Goal: Information Seeking & Learning: Find specific fact

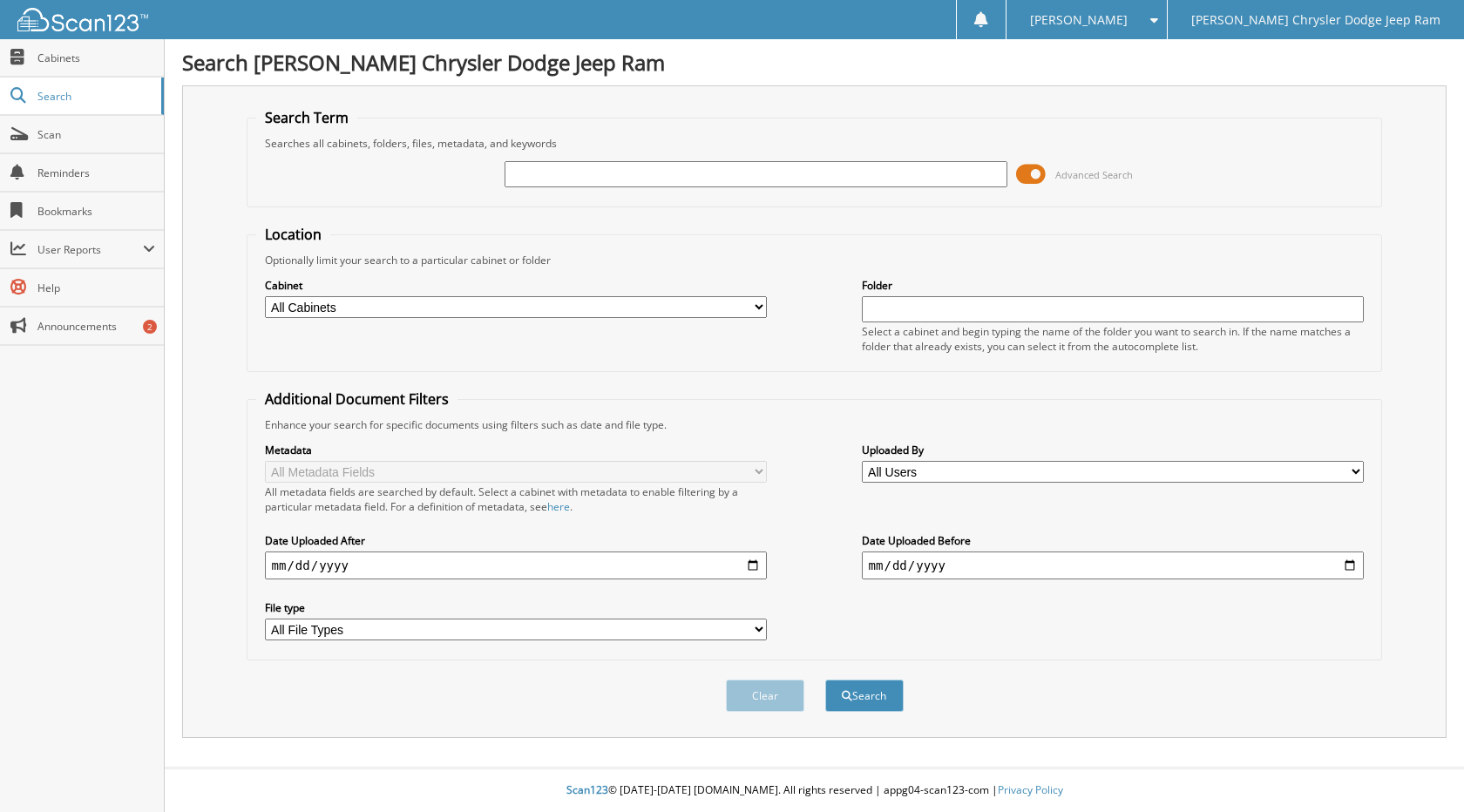
click at [611, 176] on input "text" at bounding box center [756, 174] width 503 height 26
type input "[DEMOGRAPHIC_DATA]"
click at [826, 680] on button "Search" at bounding box center [864, 696] width 79 height 33
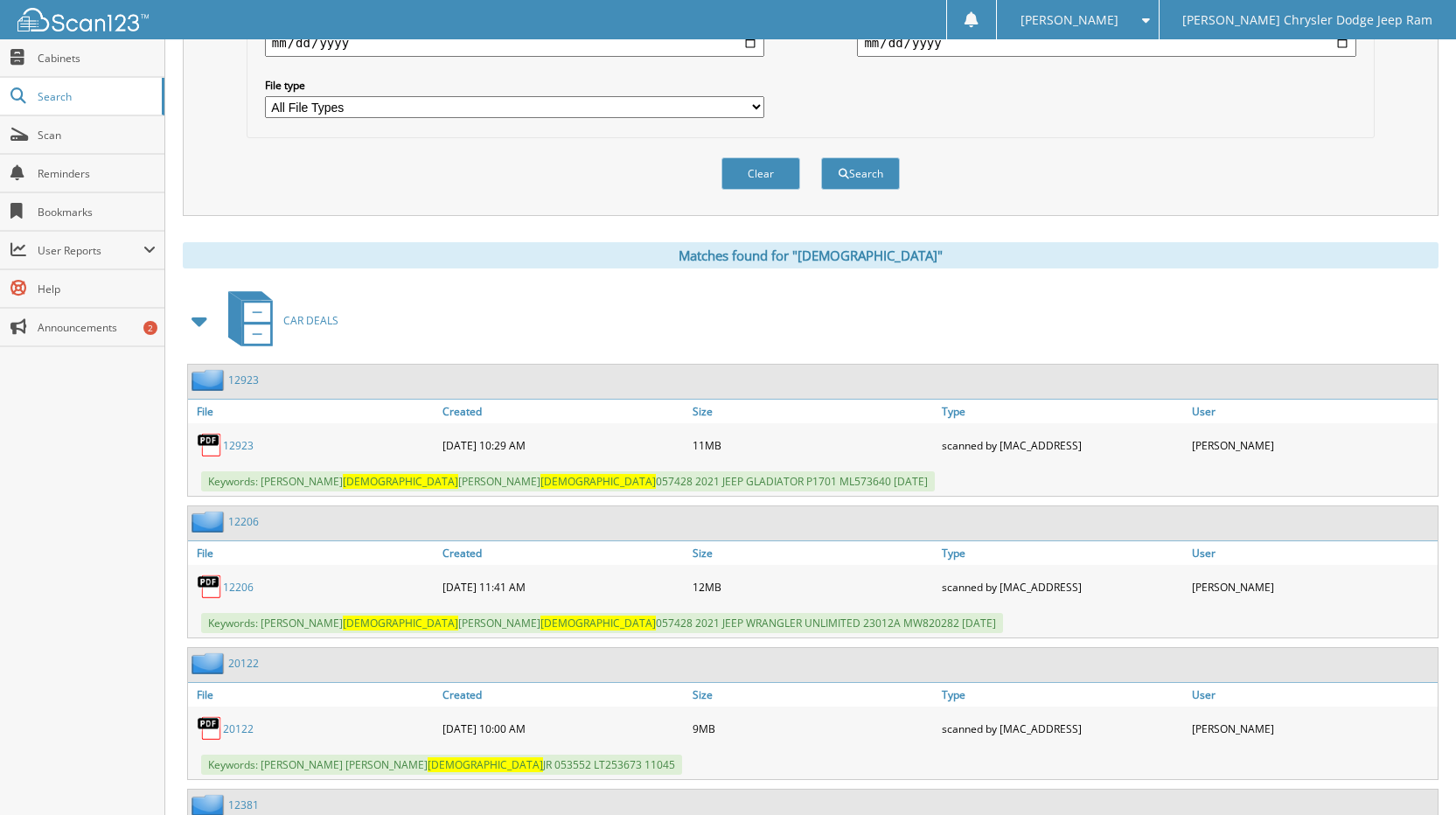
scroll to position [613, 0]
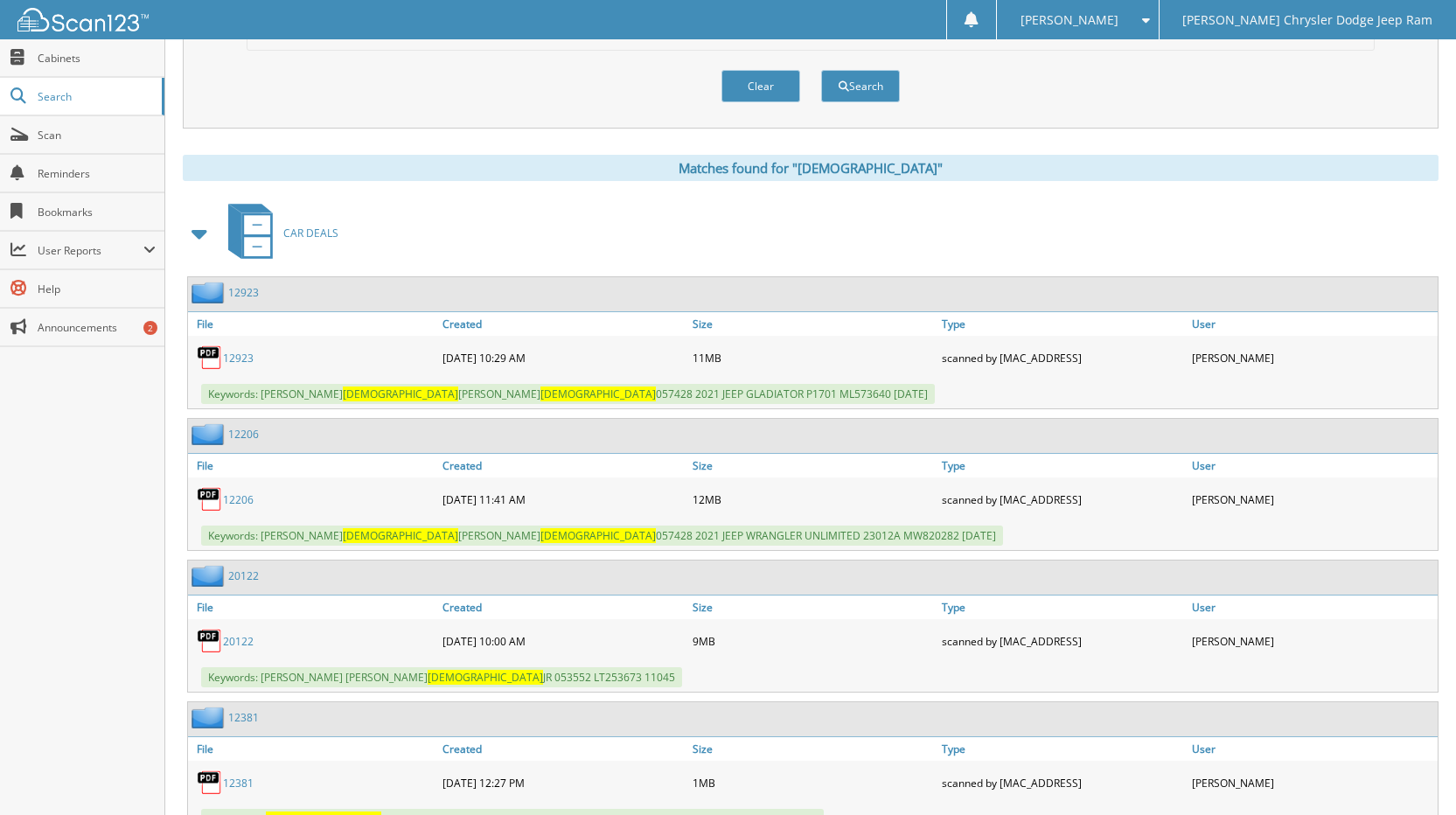
click at [237, 351] on link "12923" at bounding box center [239, 358] width 31 height 15
click at [247, 288] on link "12923" at bounding box center [244, 292] width 31 height 15
